Goal: Information Seeking & Learning: Learn about a topic

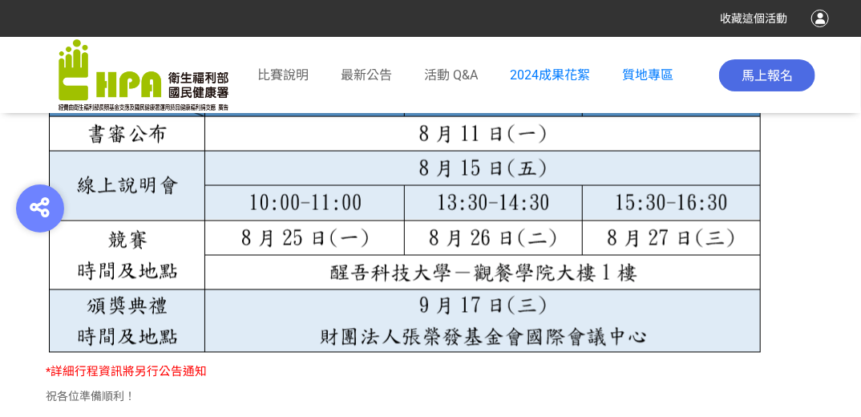
scroll to position [993, 0]
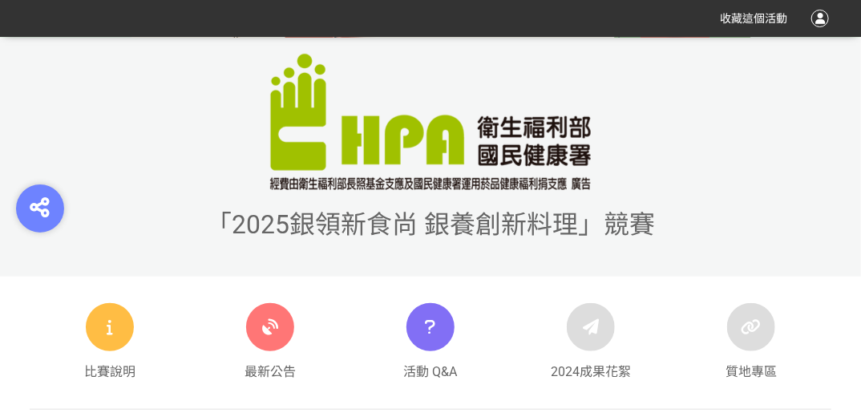
scroll to position [385, 0]
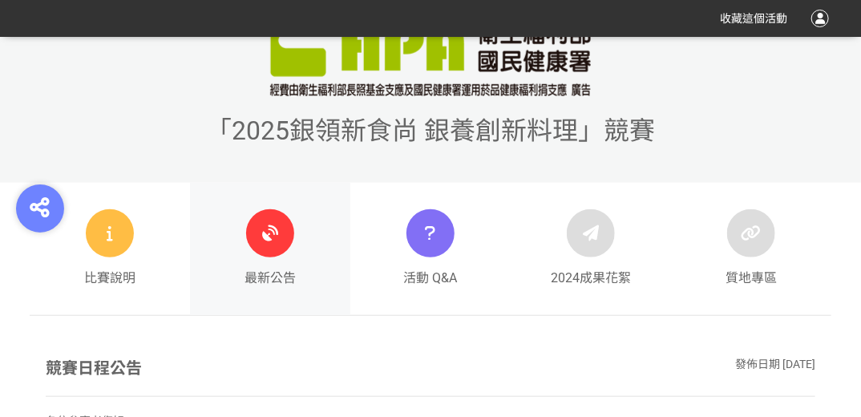
click at [292, 220] on div "最新公告" at bounding box center [269, 248] width 51 height 79
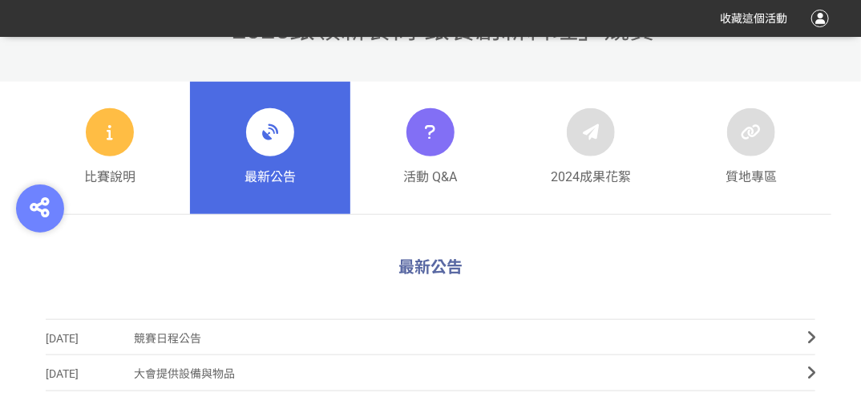
scroll to position [870, 0]
